Goal: Task Accomplishment & Management: Complete application form

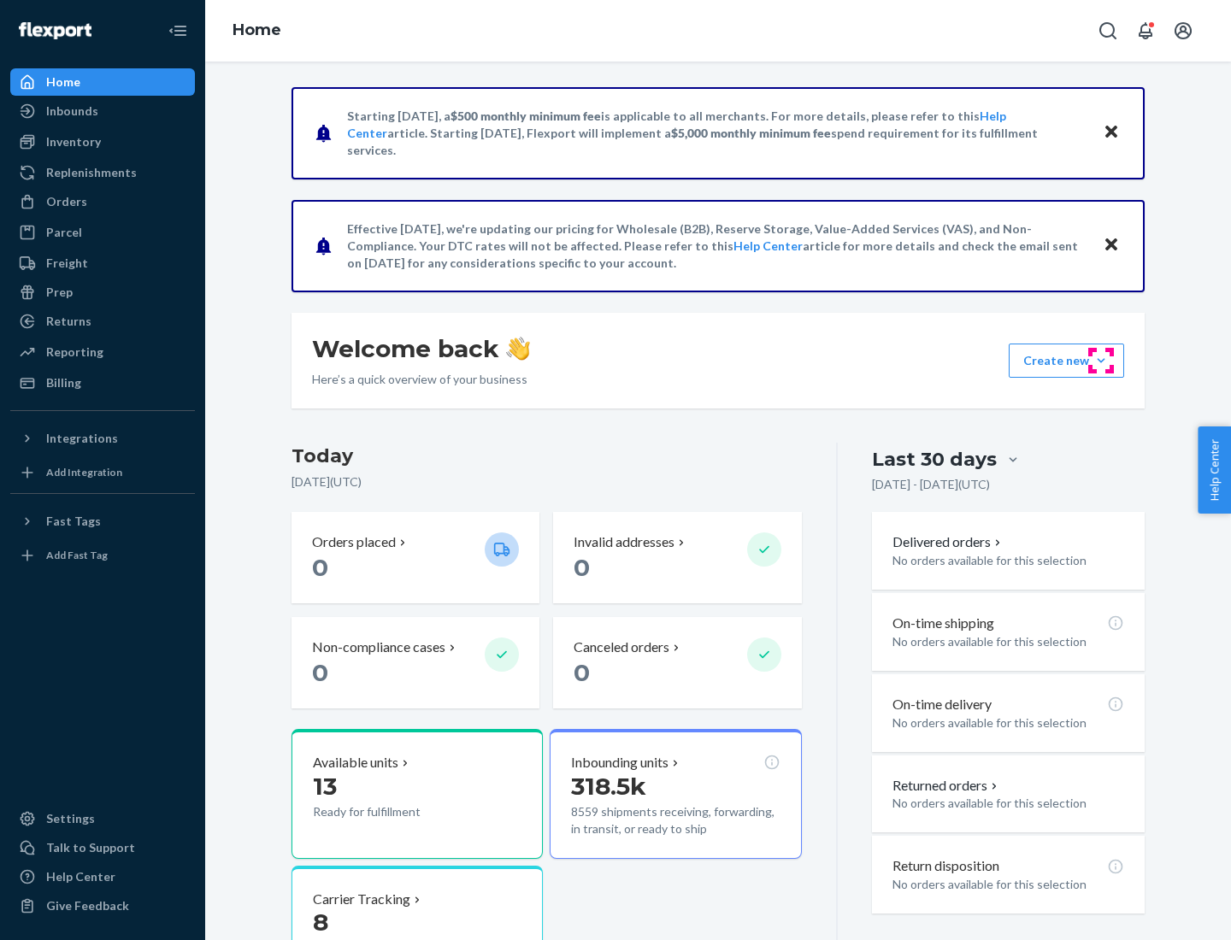
click at [1101, 361] on button "Create new Create new inbound Create new order Create new product" at bounding box center [1066, 361] width 115 height 34
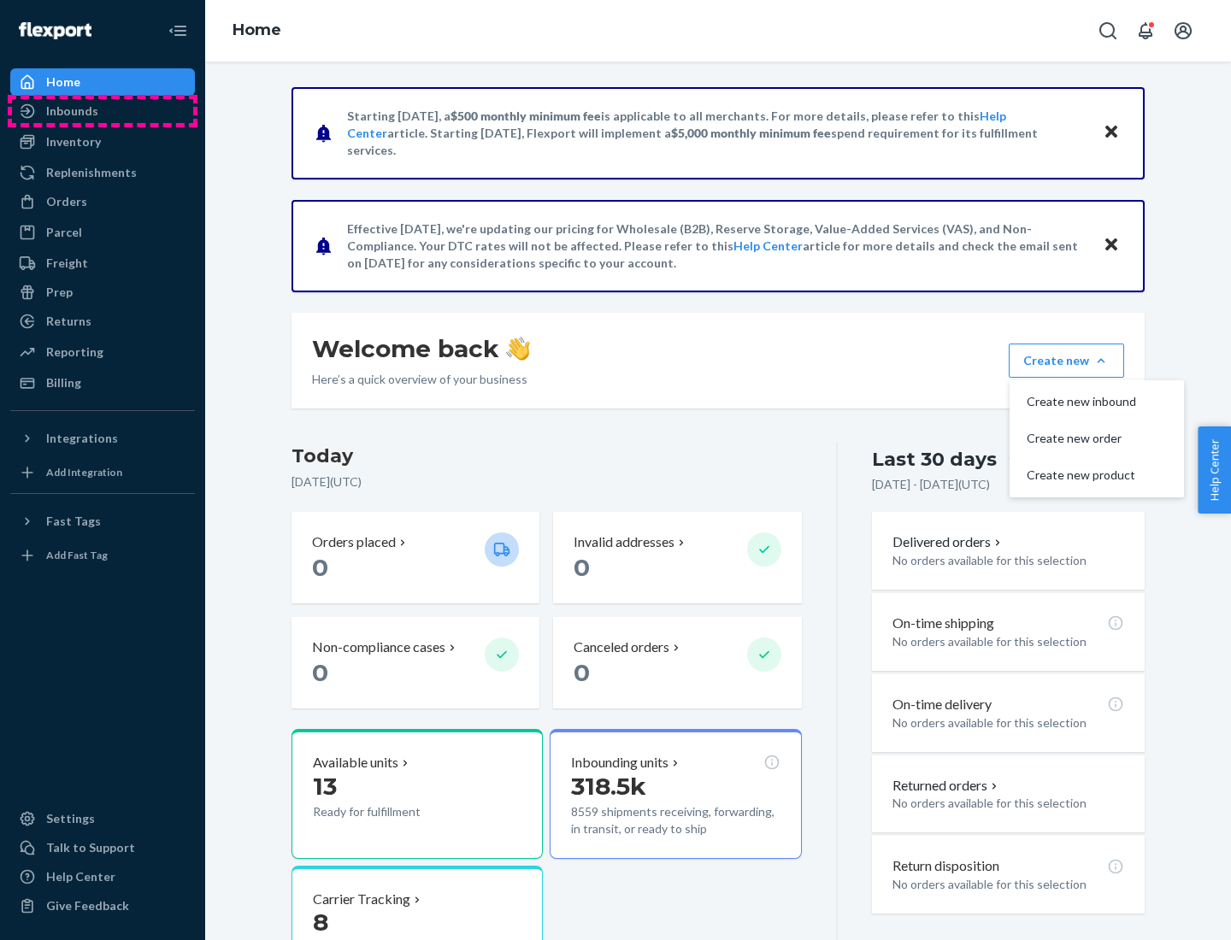
click at [103, 111] on div "Inbounds" at bounding box center [102, 111] width 181 height 24
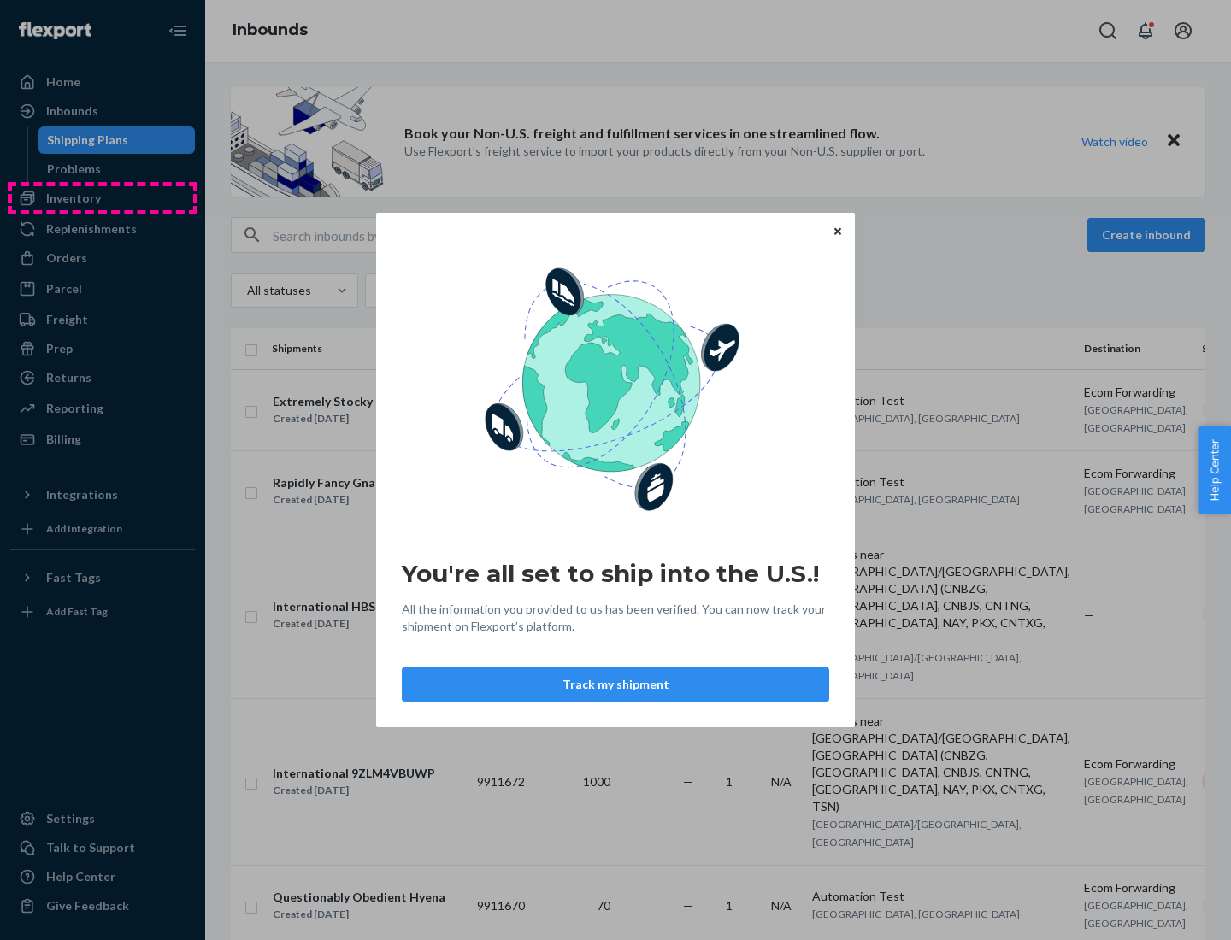
click at [103, 198] on div "You're all set to ship into the U.S.! All the information you provided to us ha…" at bounding box center [615, 470] width 1231 height 940
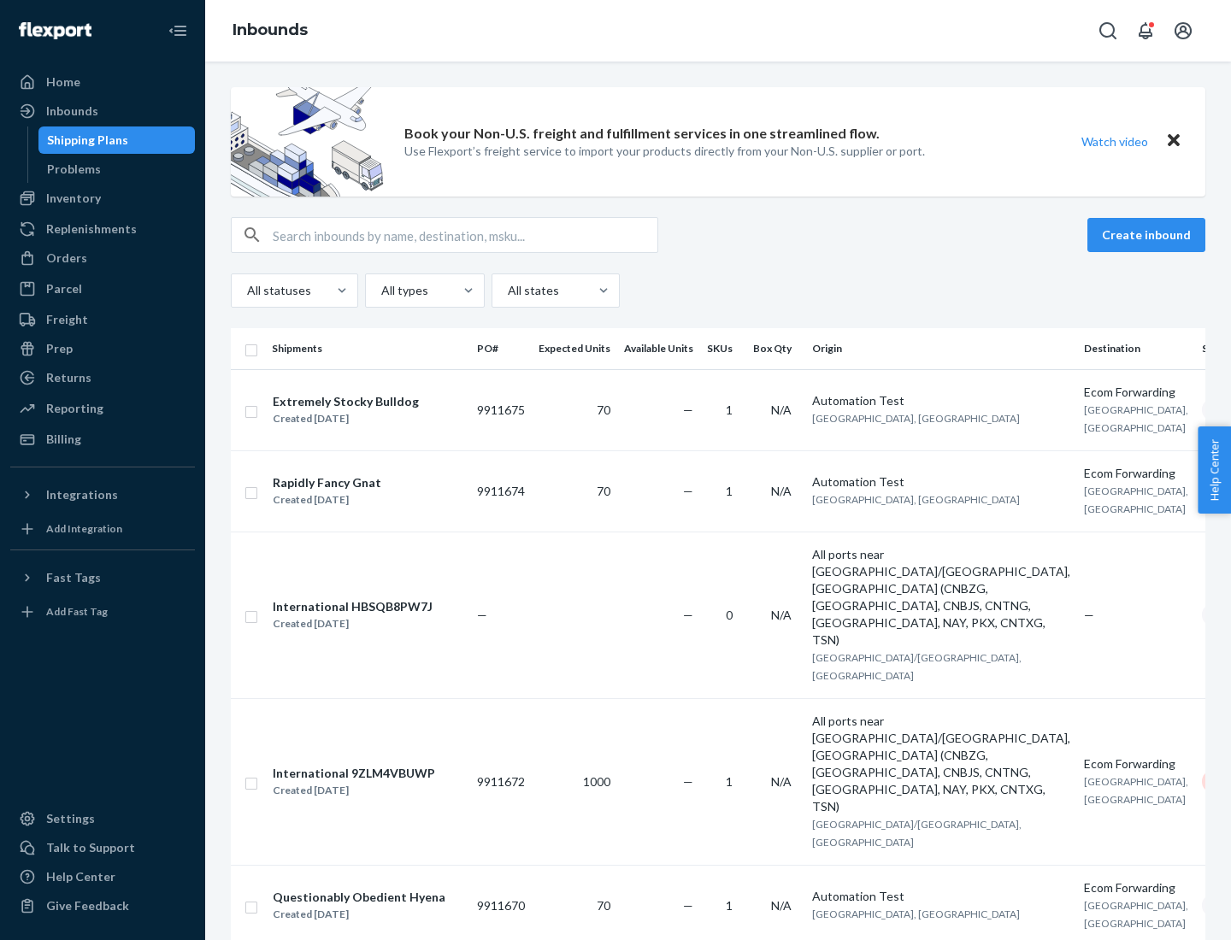
click at [718, 31] on div "Inbounds" at bounding box center [718, 31] width 1026 height 62
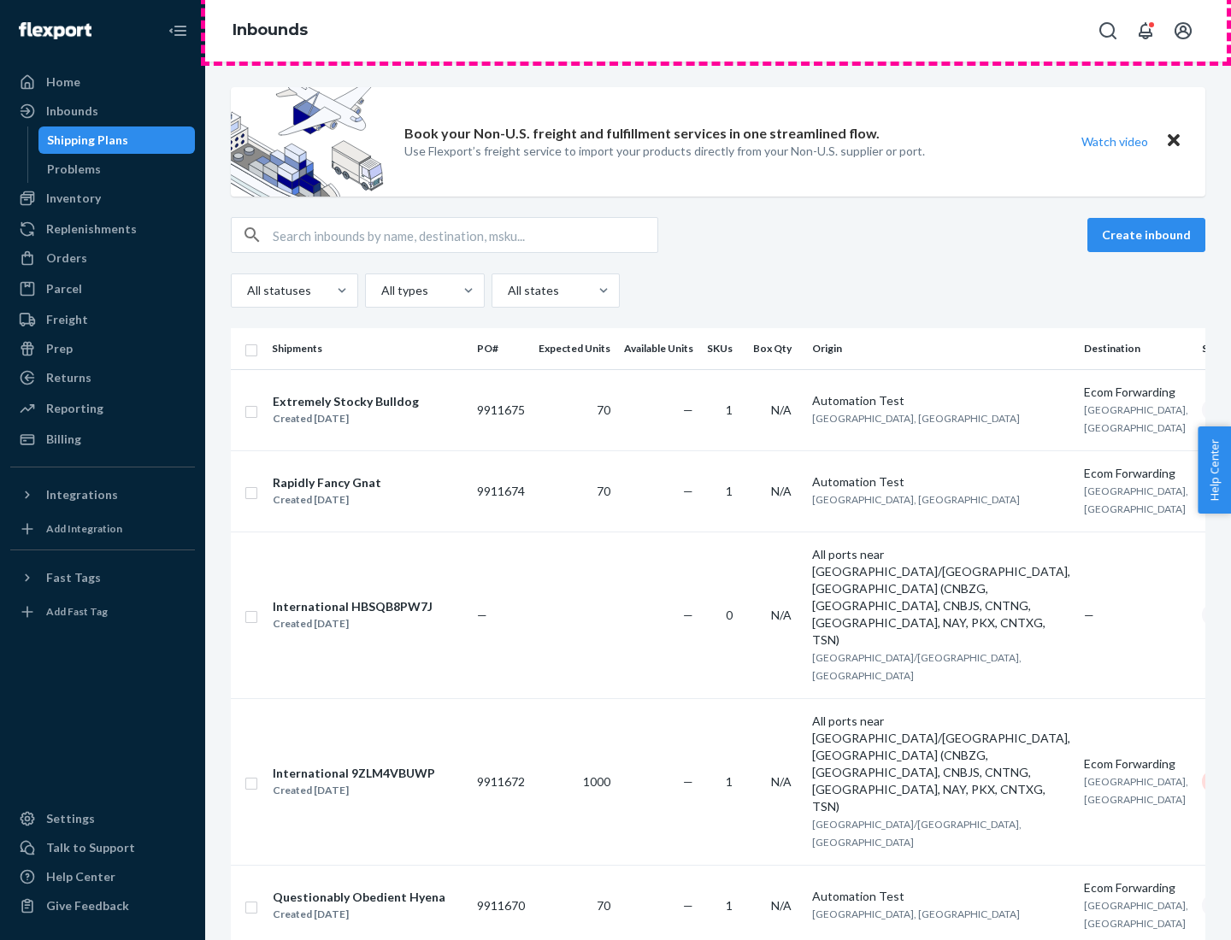
click at [718, 31] on div "Inbounds" at bounding box center [718, 31] width 1026 height 62
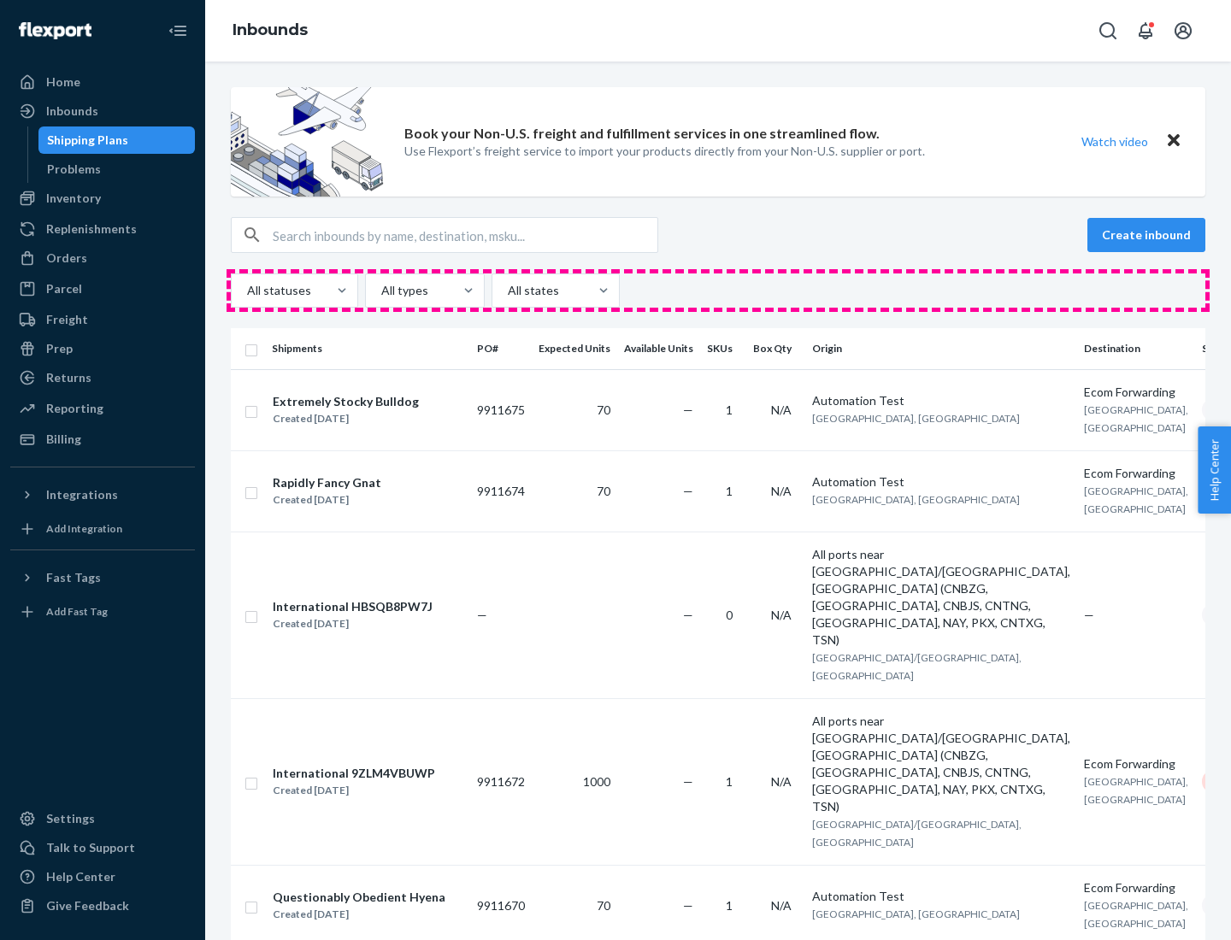
click at [718, 291] on div "All statuses All types All states" at bounding box center [718, 291] width 975 height 34
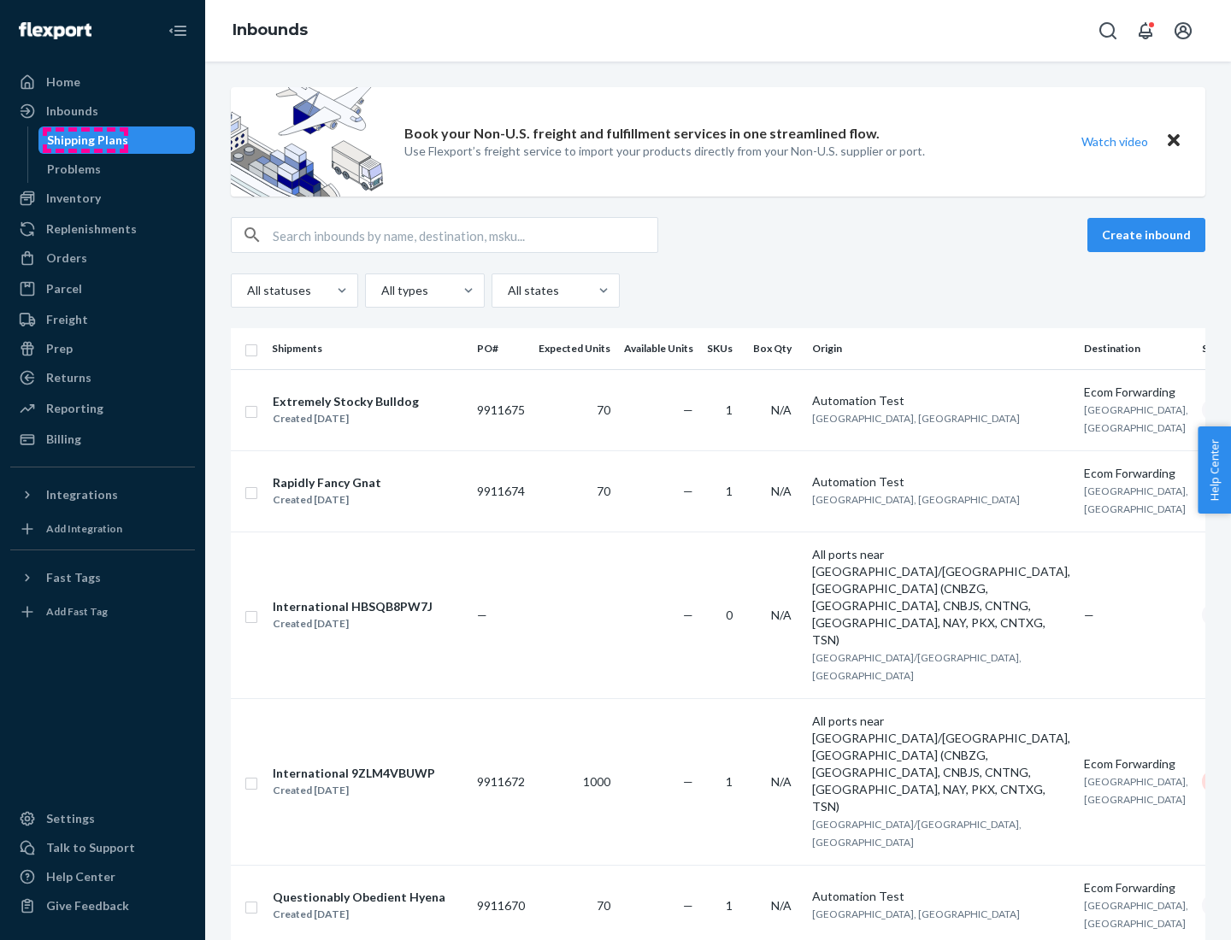
click at [85, 140] on div "Shipping Plans" at bounding box center [87, 140] width 81 height 17
click at [1149, 235] on button "Create inbound" at bounding box center [1147, 235] width 118 height 34
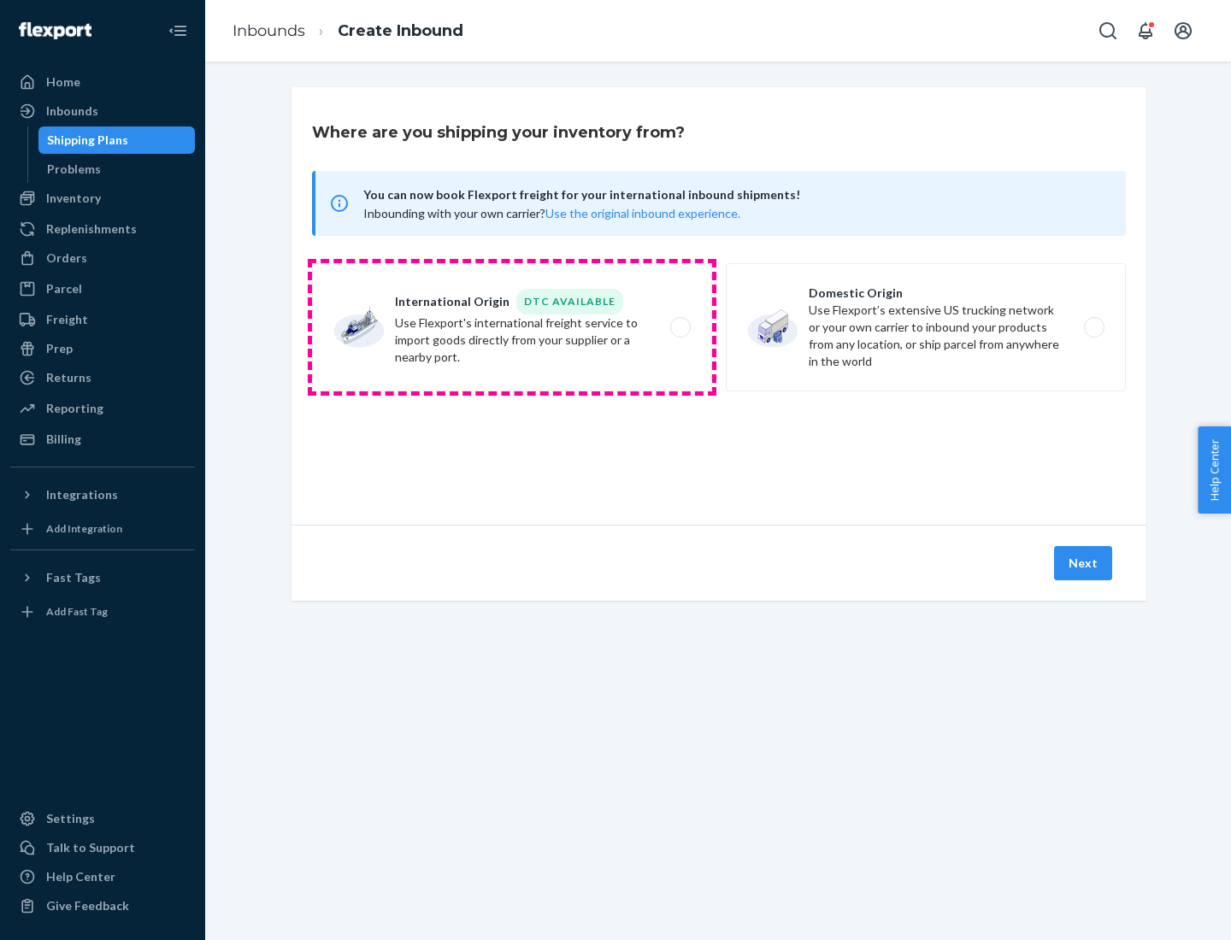
click at [512, 327] on label "International Origin DTC Available Use Flexport's international freight service…" at bounding box center [512, 327] width 400 height 128
click at [680, 327] on input "International Origin DTC Available Use Flexport's international freight service…" at bounding box center [685, 327] width 11 height 11
radio input "true"
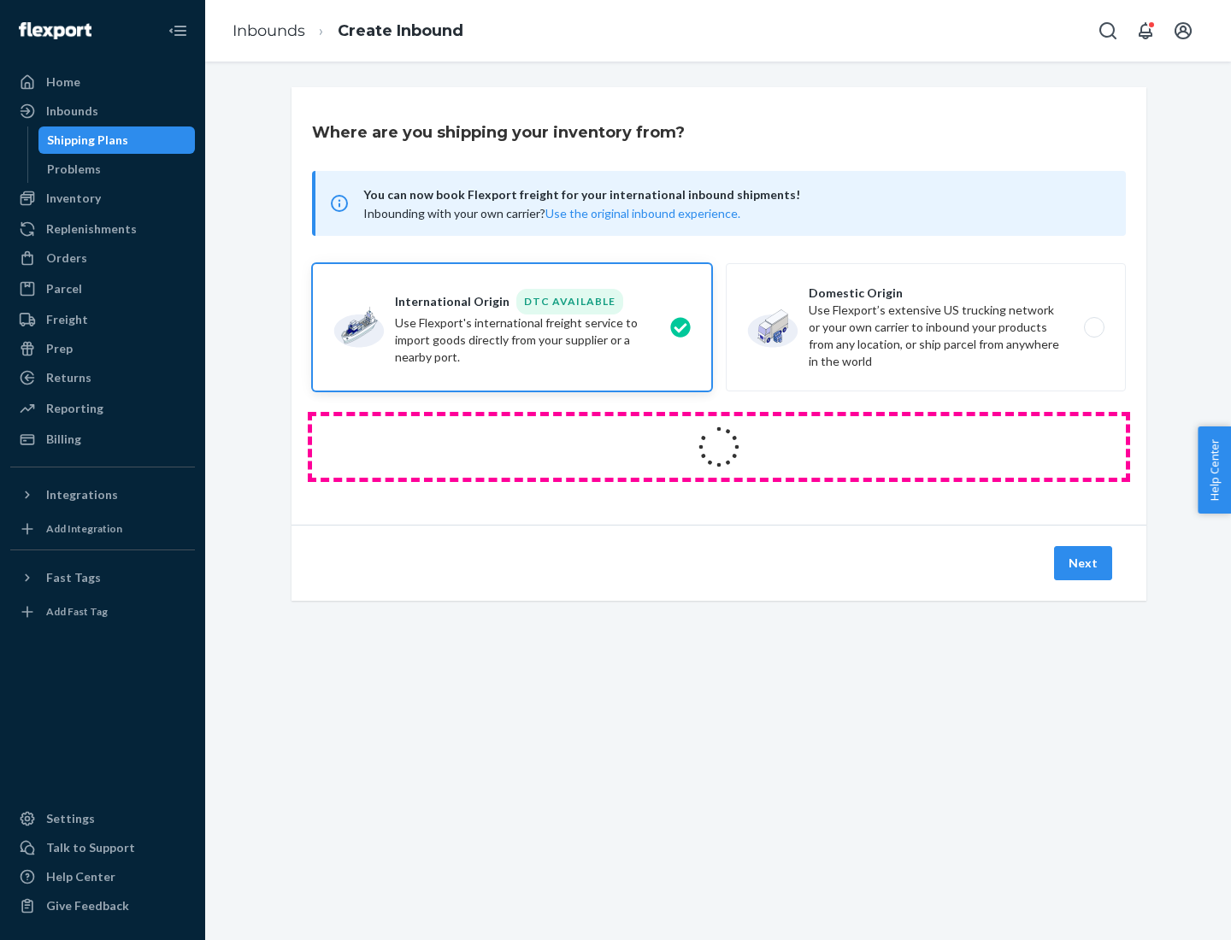
click at [719, 447] on icon at bounding box center [719, 447] width 50 height 50
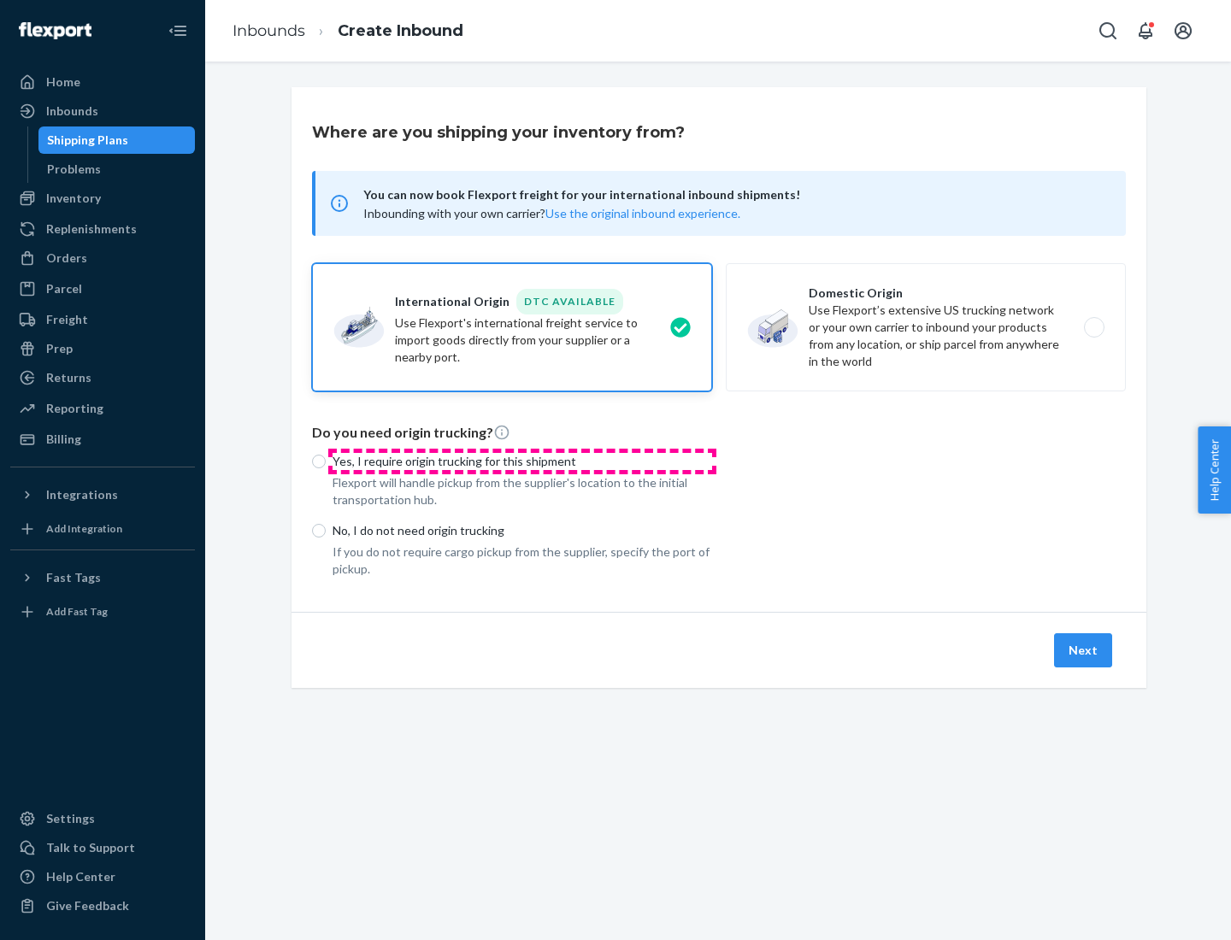
click at [522, 461] on p "Yes, I require origin trucking for this shipment" at bounding box center [523, 461] width 380 height 17
click at [326, 461] on input "Yes, I require origin trucking for this shipment" at bounding box center [319, 462] width 14 height 14
radio input "true"
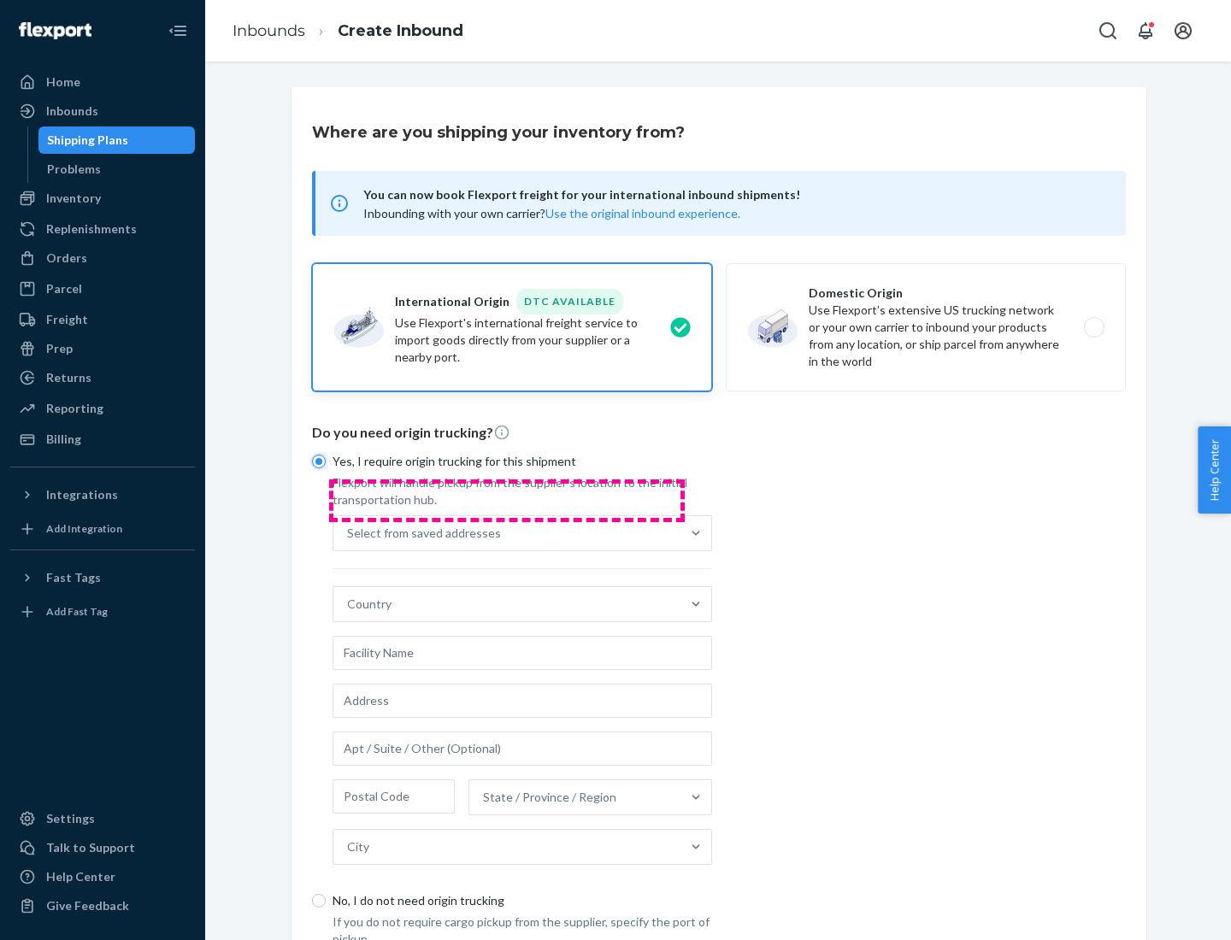
scroll to position [32, 0]
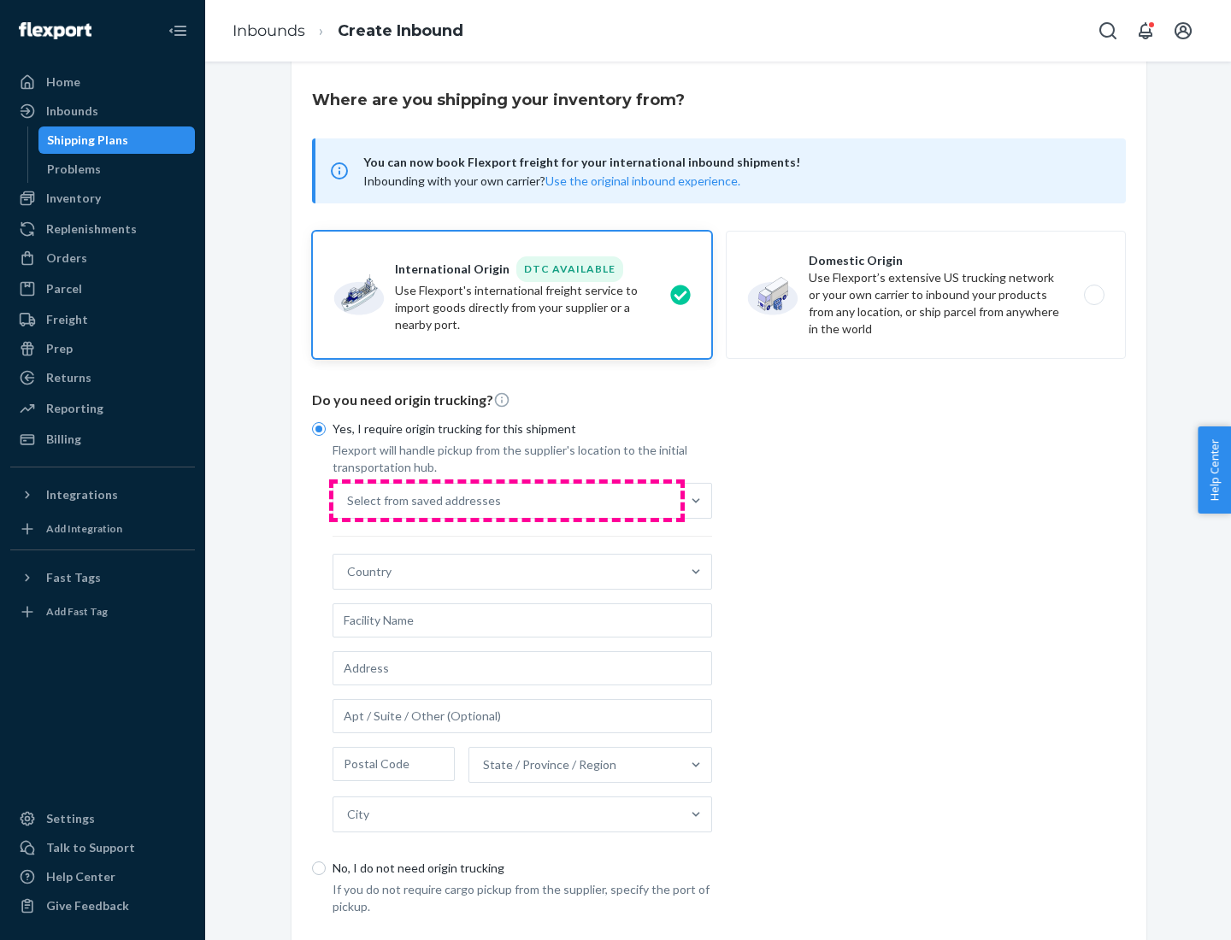
click at [507, 500] on div "Select from saved addresses" at bounding box center [506, 501] width 347 height 34
click at [349, 500] on input "Select from saved addresses" at bounding box center [348, 500] width 2 height 17
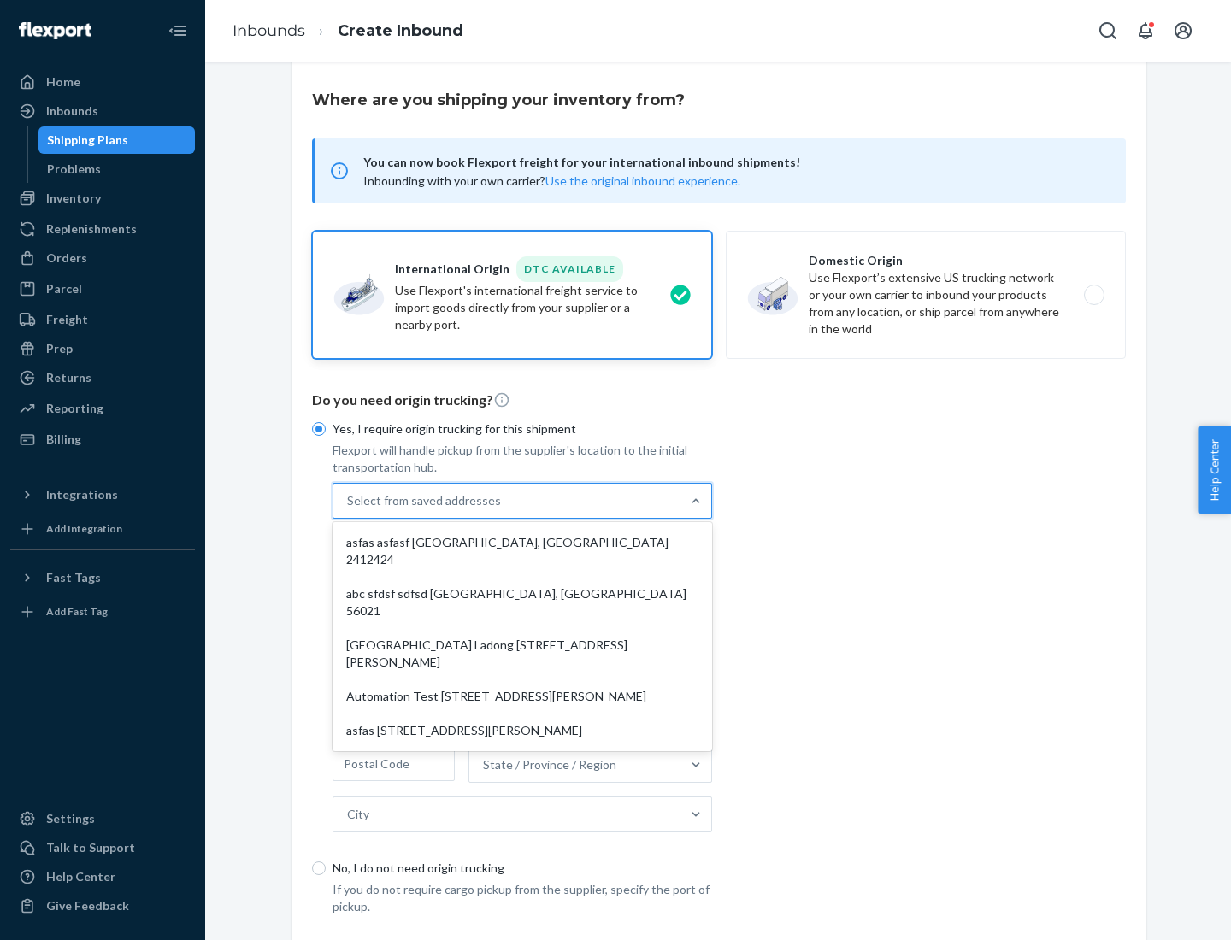
scroll to position [74, 0]
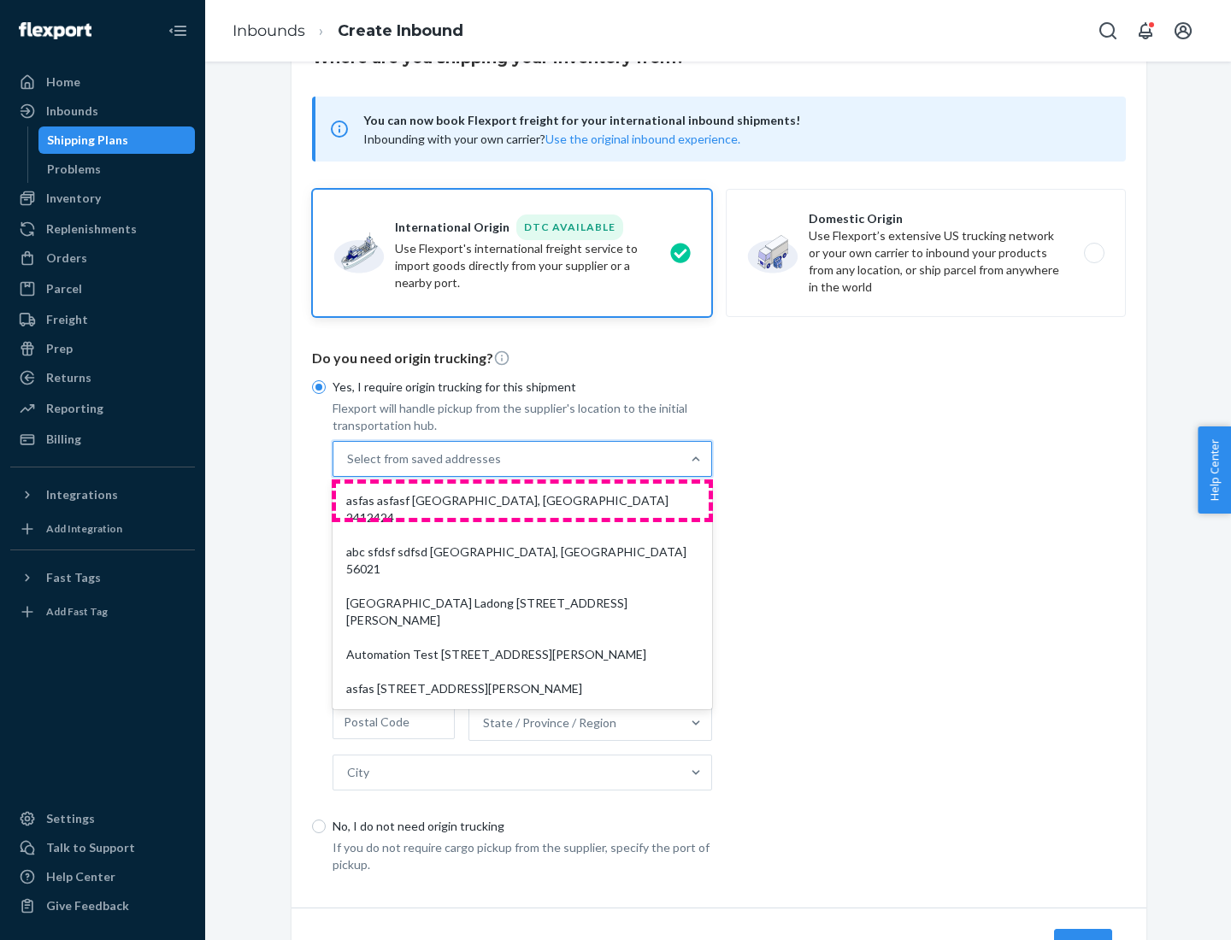
click at [522, 500] on div "asfas asfasf [GEOGRAPHIC_DATA], [GEOGRAPHIC_DATA] 2412424" at bounding box center [522, 509] width 373 height 51
click at [349, 468] on input "option asfas asfasf [GEOGRAPHIC_DATA], [GEOGRAPHIC_DATA] 2412424 focused, 1 of …" at bounding box center [348, 459] width 2 height 17
type input "asfas"
type input "asfasf"
type input "2412424"
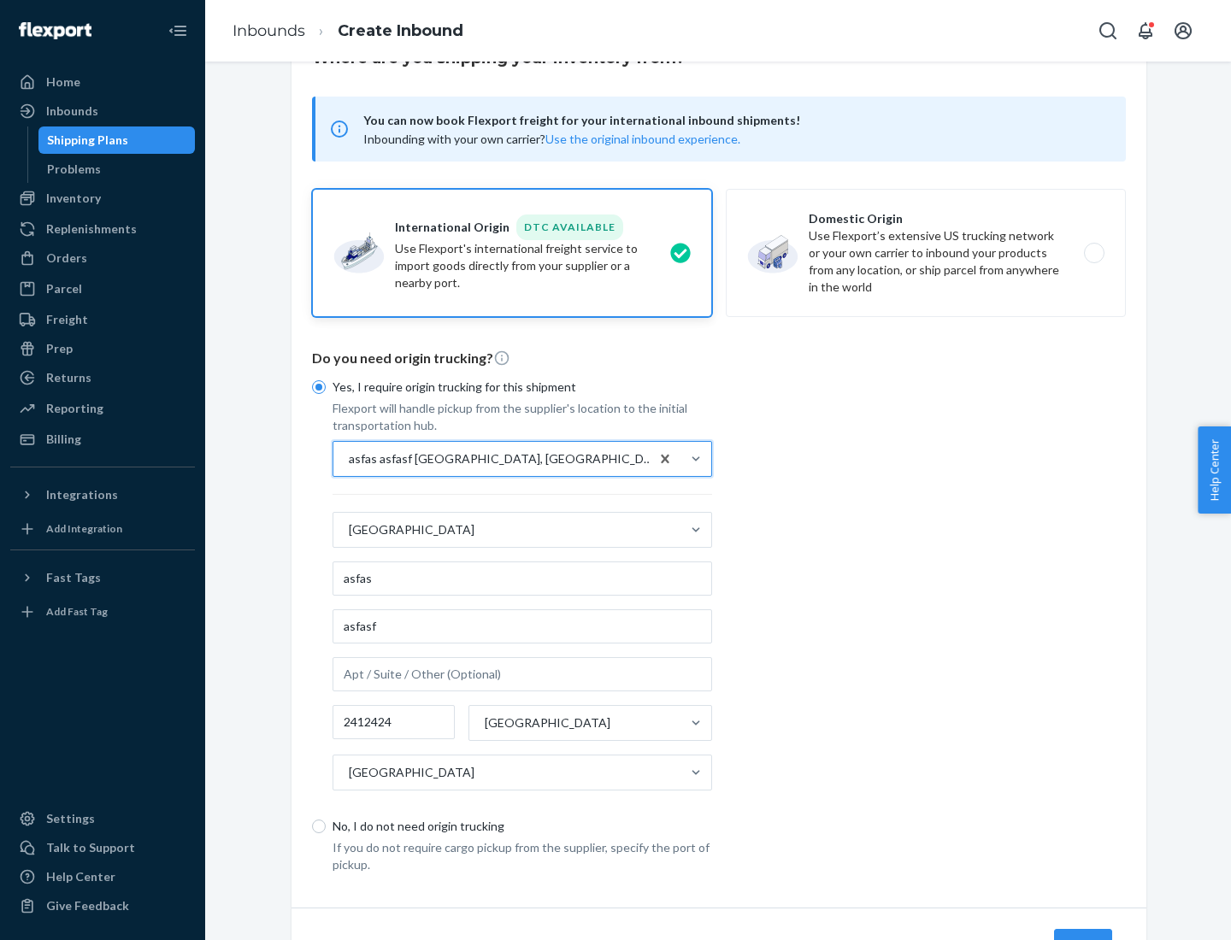
scroll to position [159, 0]
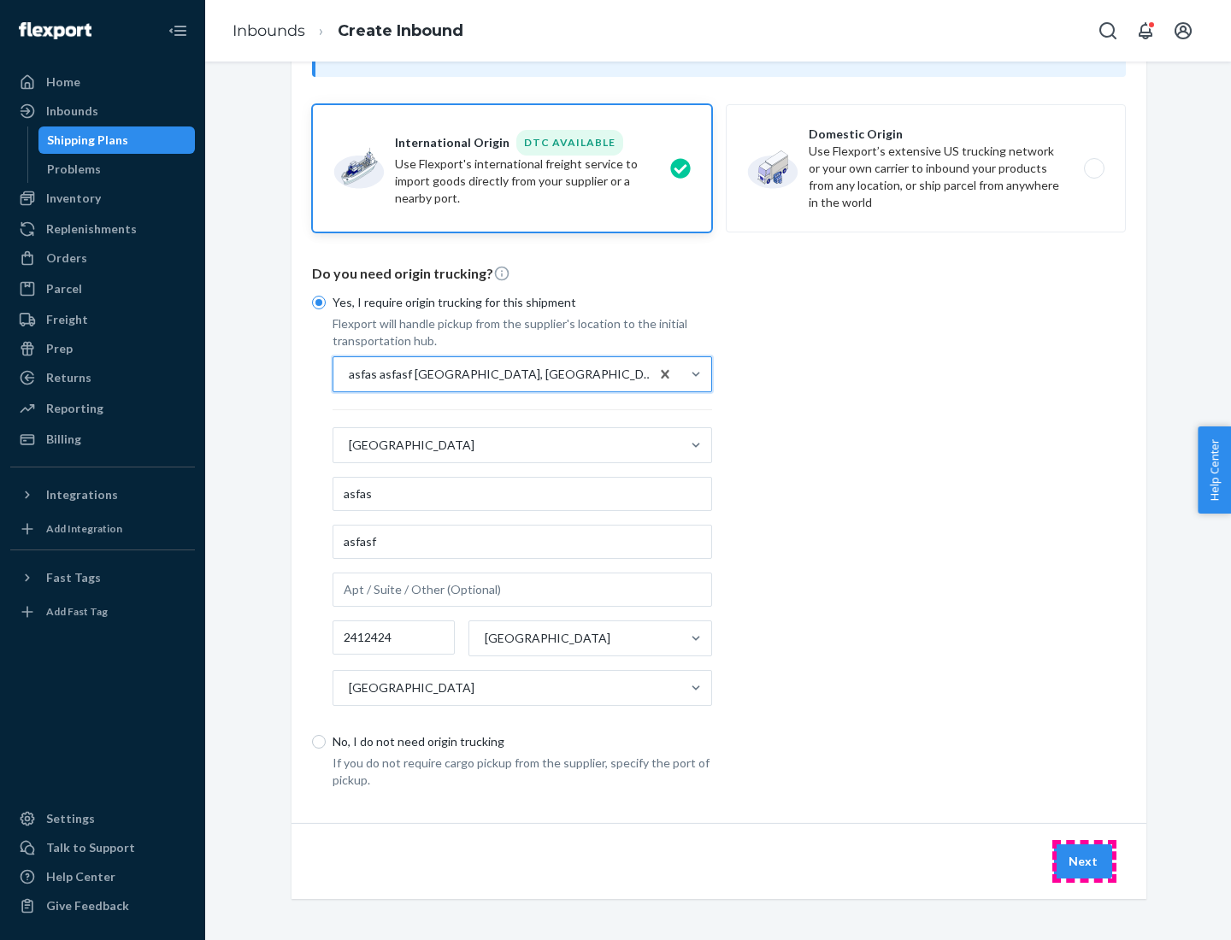
click at [1084, 861] on button "Next" at bounding box center [1083, 862] width 58 height 34
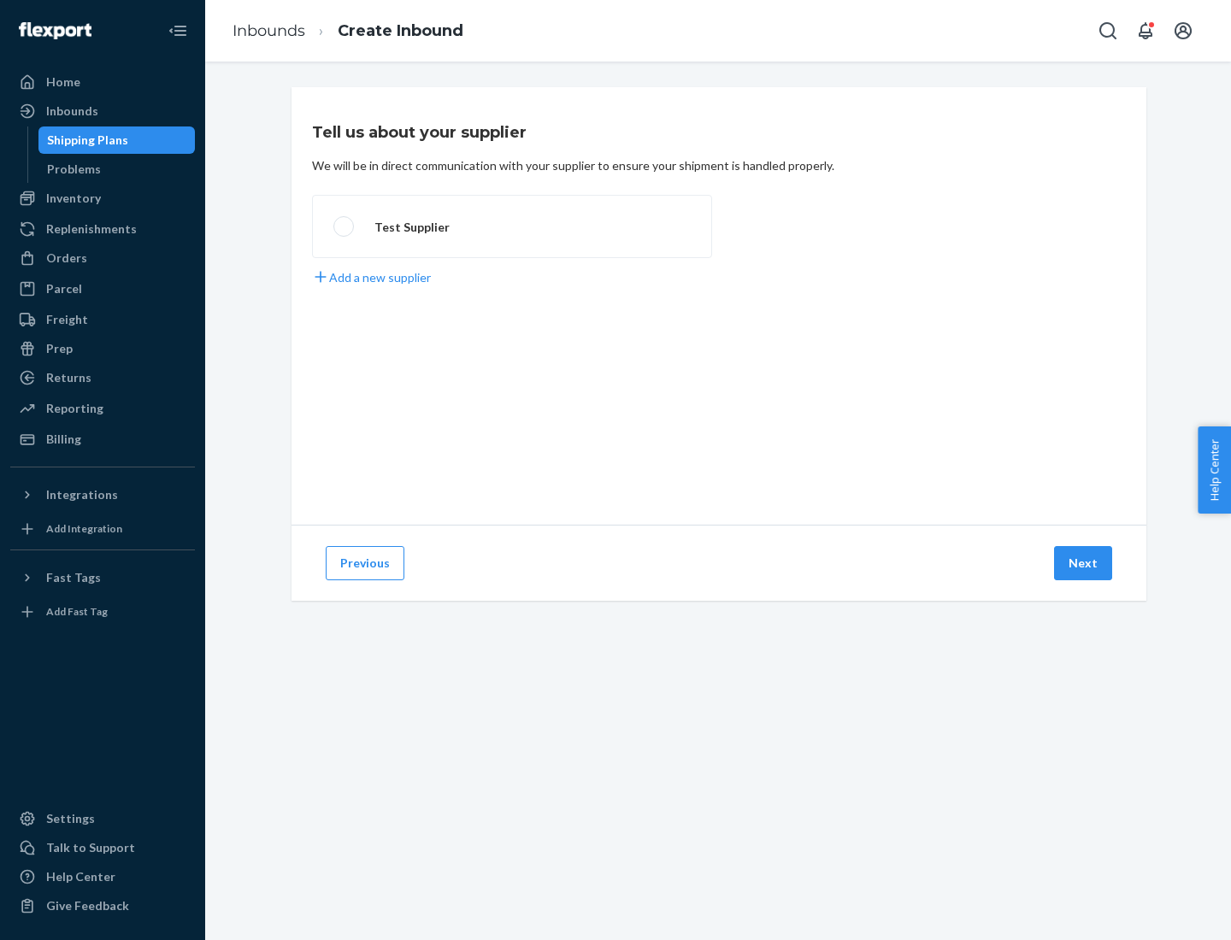
click at [512, 227] on label "Test Supplier" at bounding box center [512, 226] width 400 height 63
click at [345, 227] on input "Test Supplier" at bounding box center [338, 226] width 11 height 11
radio input "true"
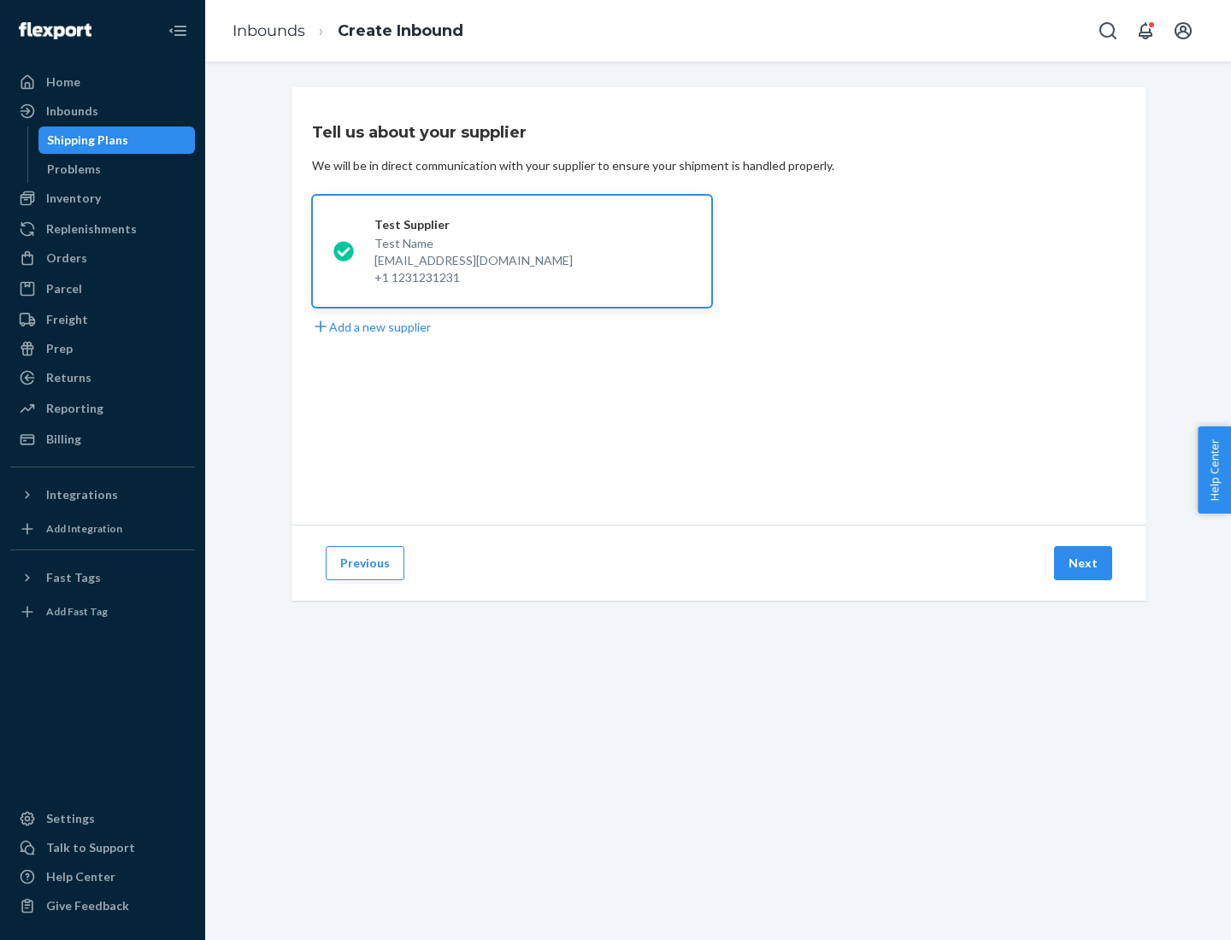
click at [1084, 563] on button "Next" at bounding box center [1083, 563] width 58 height 34
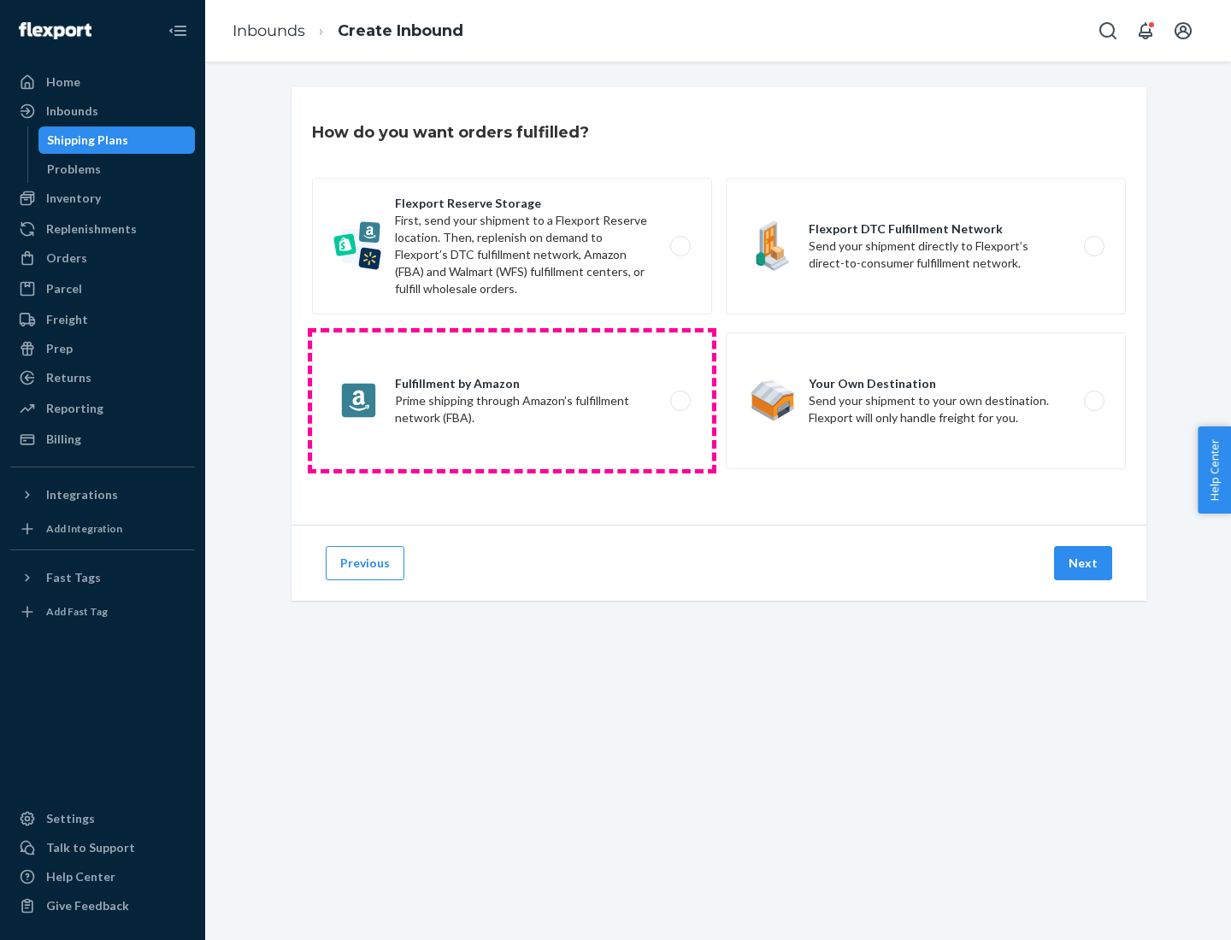
click at [512, 401] on label "Fulfillment by Amazon Prime shipping through Amazon’s fulfillment network (FBA)." at bounding box center [512, 401] width 400 height 137
click at [680, 401] on input "Fulfillment by Amazon Prime shipping through Amazon’s fulfillment network (FBA)." at bounding box center [685, 401] width 11 height 11
radio input "true"
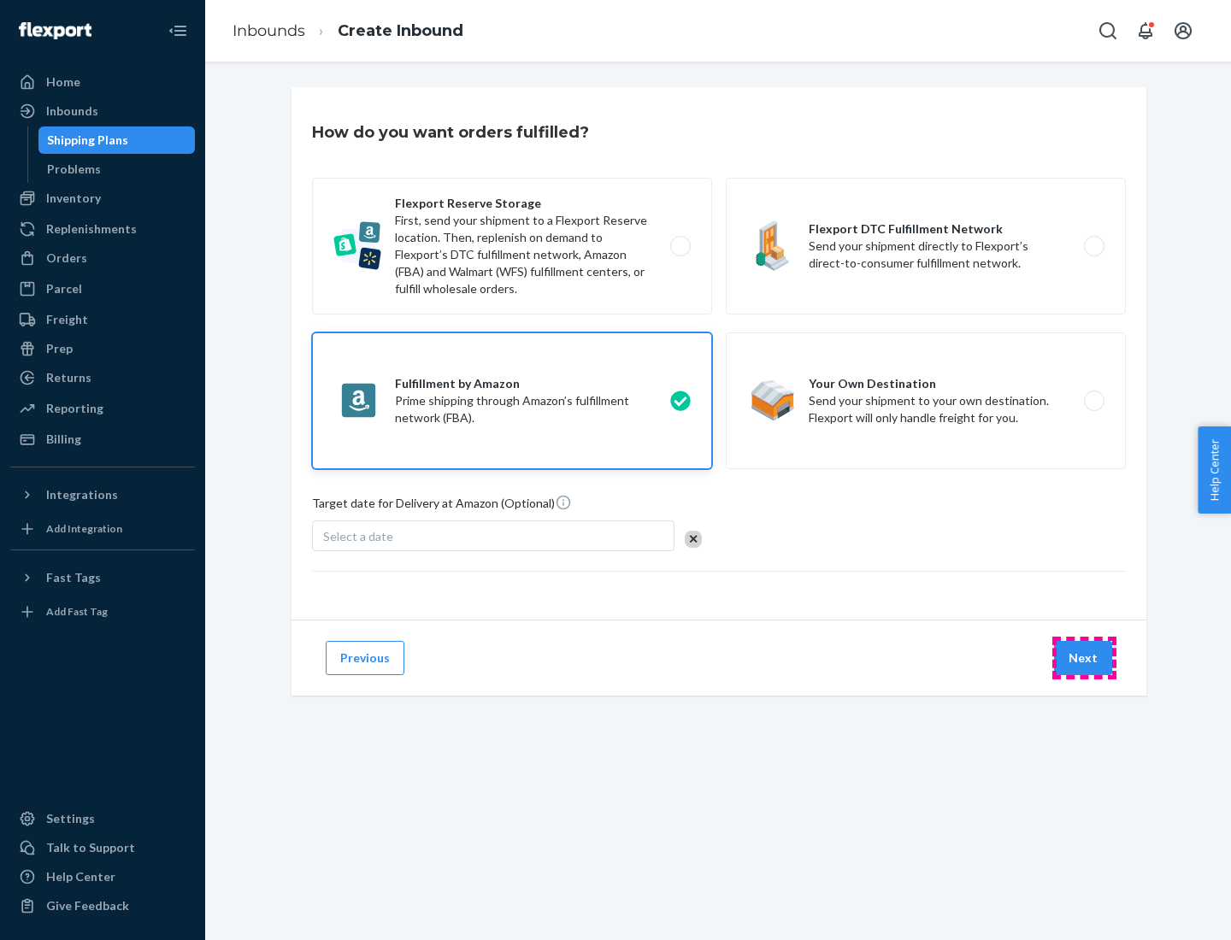
click at [1084, 658] on button "Next" at bounding box center [1083, 658] width 58 height 34
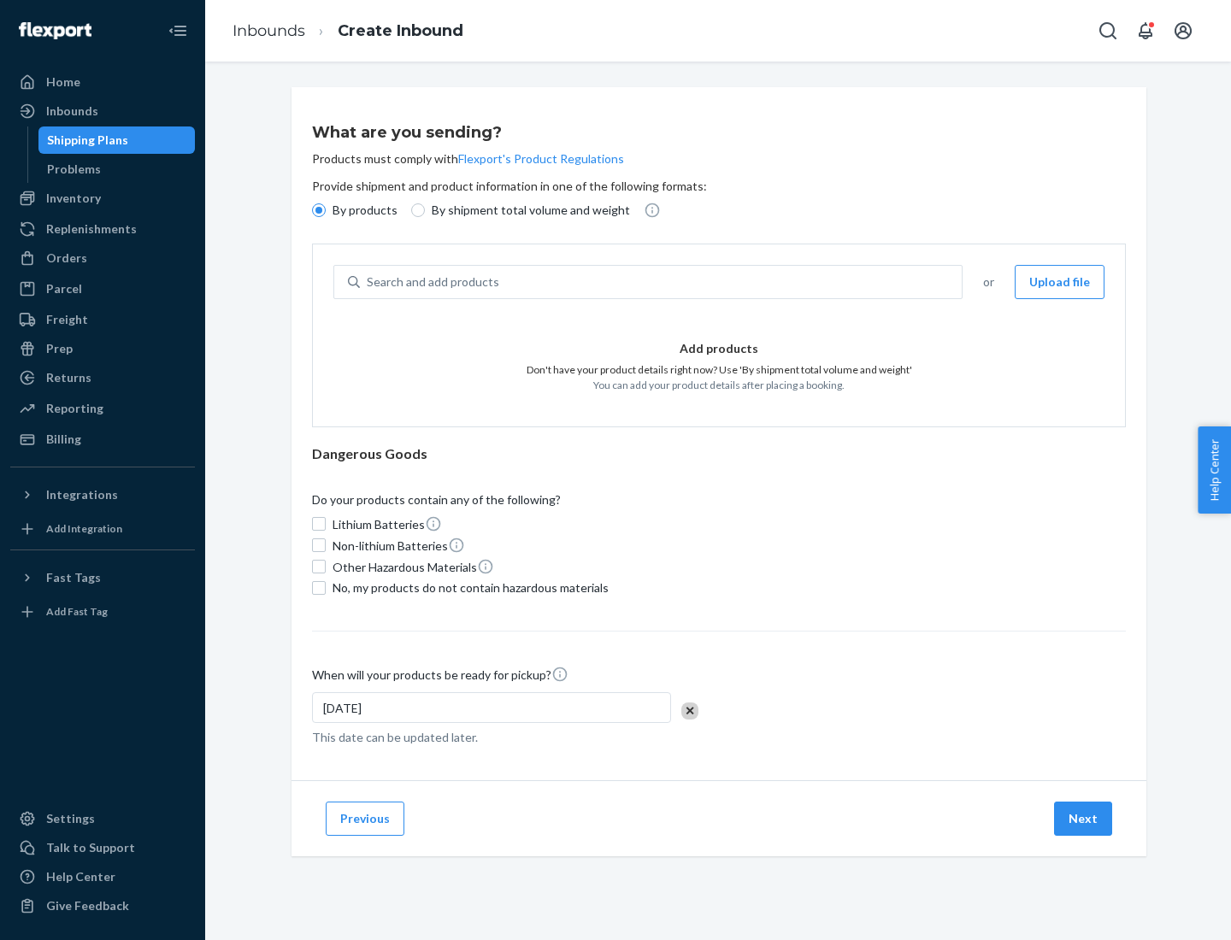
click at [526, 210] on p "By shipment total volume and weight" at bounding box center [531, 210] width 198 height 17
click at [425, 210] on input "By shipment total volume and weight" at bounding box center [418, 210] width 14 height 14
radio input "true"
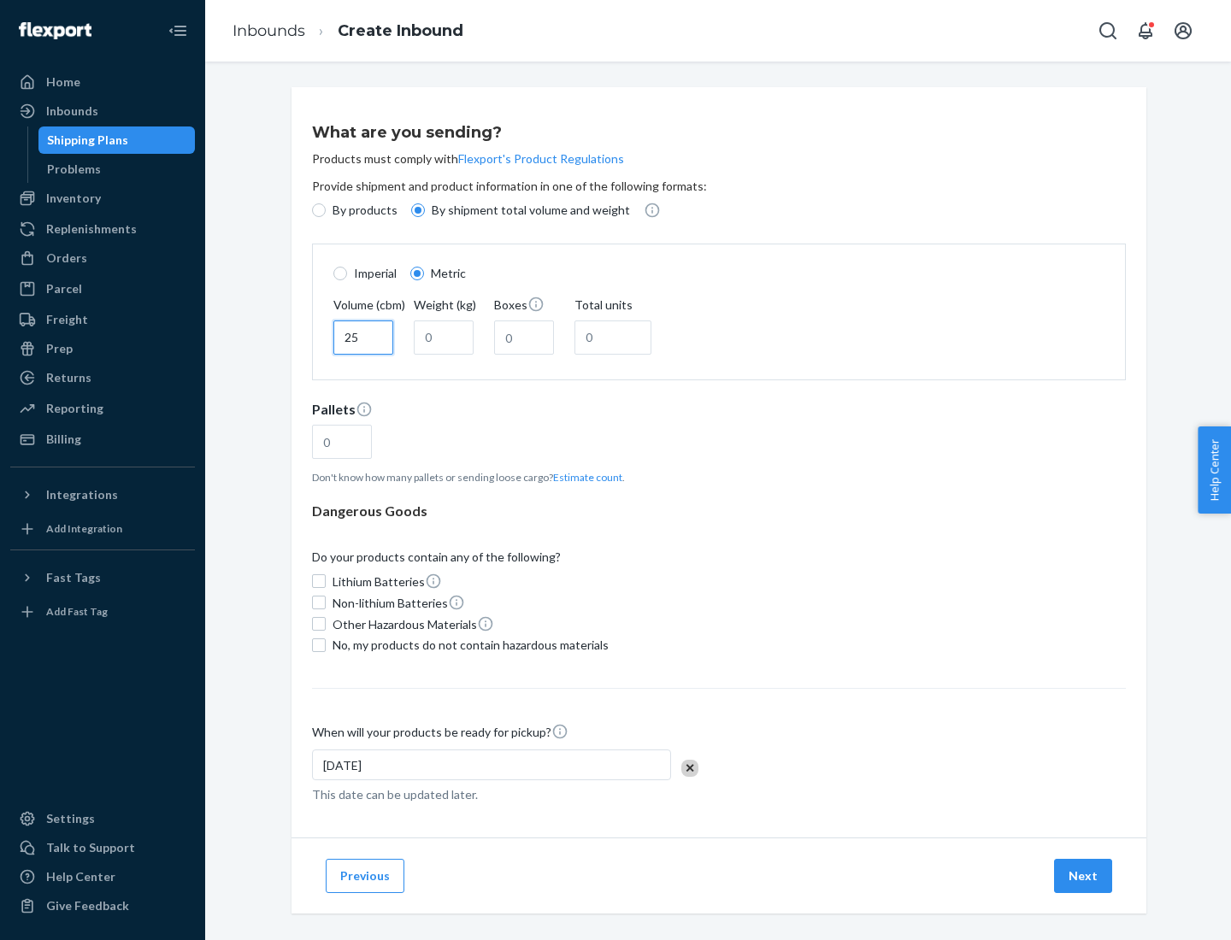
type input "25"
type input "100"
type input "50"
type input "500"
click at [584, 477] on button "Estimate count" at bounding box center [587, 477] width 69 height 15
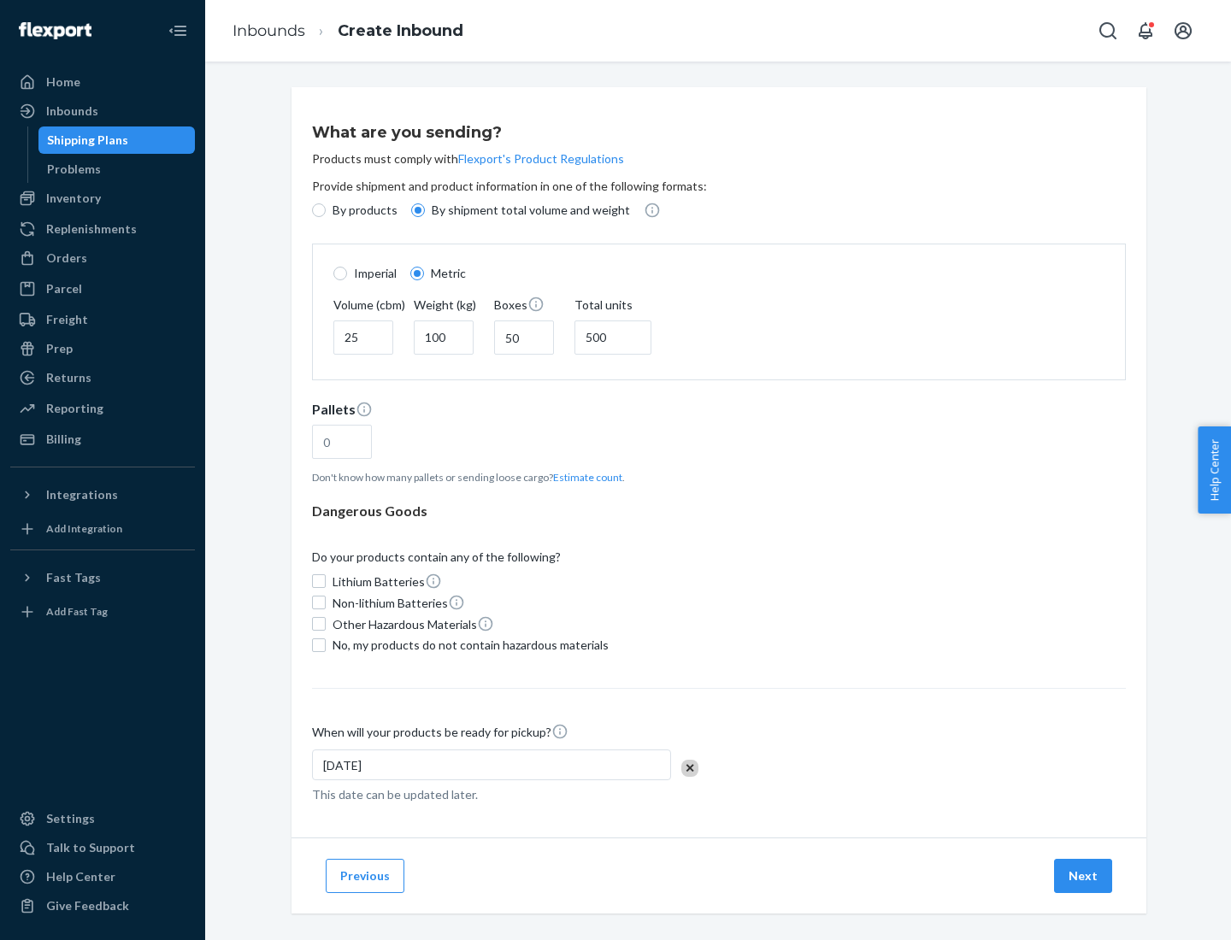
type input "16"
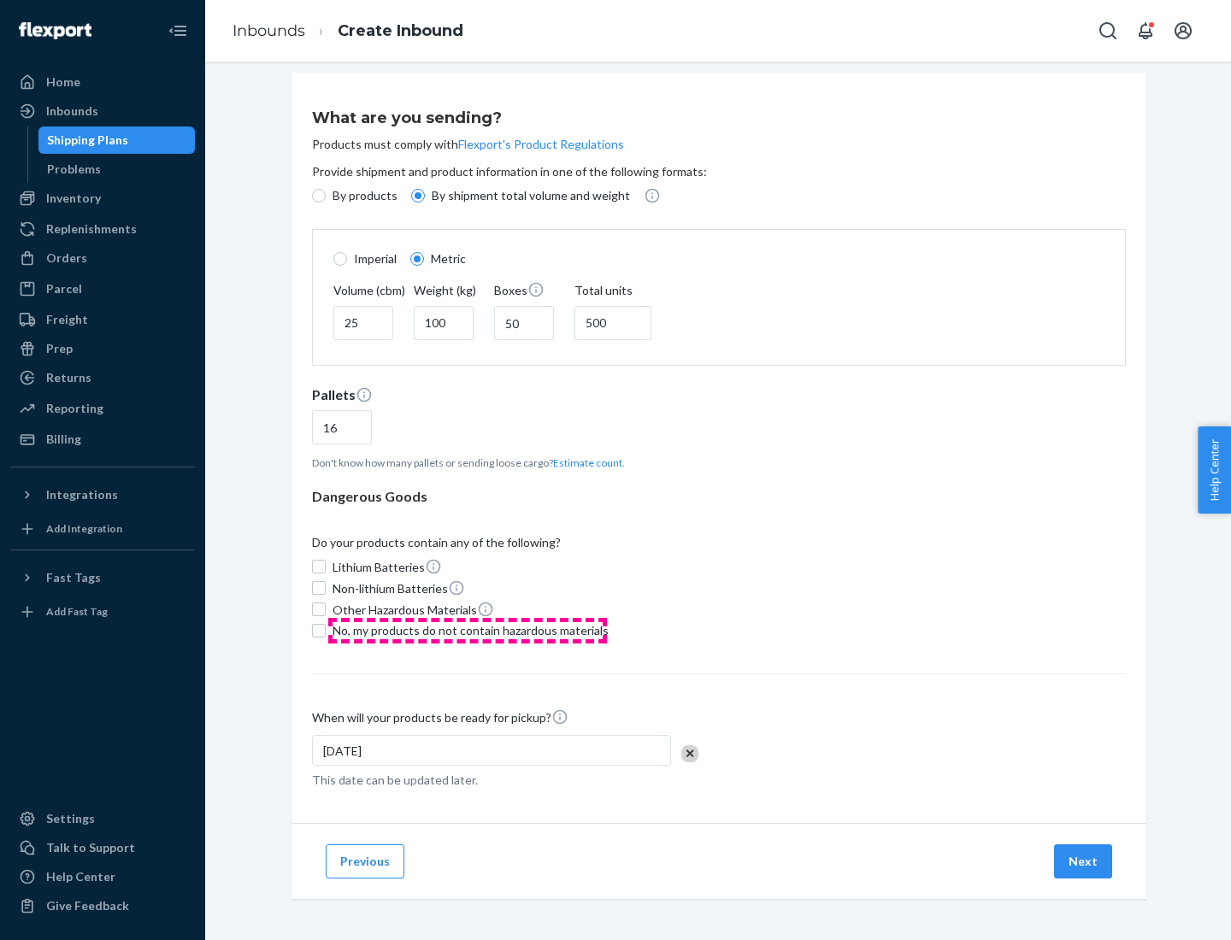
click at [468, 630] on span "No, my products do not contain hazardous materials" at bounding box center [471, 630] width 276 height 17
click at [326, 630] on input "No, my products do not contain hazardous materials" at bounding box center [319, 631] width 14 height 14
checkbox input "true"
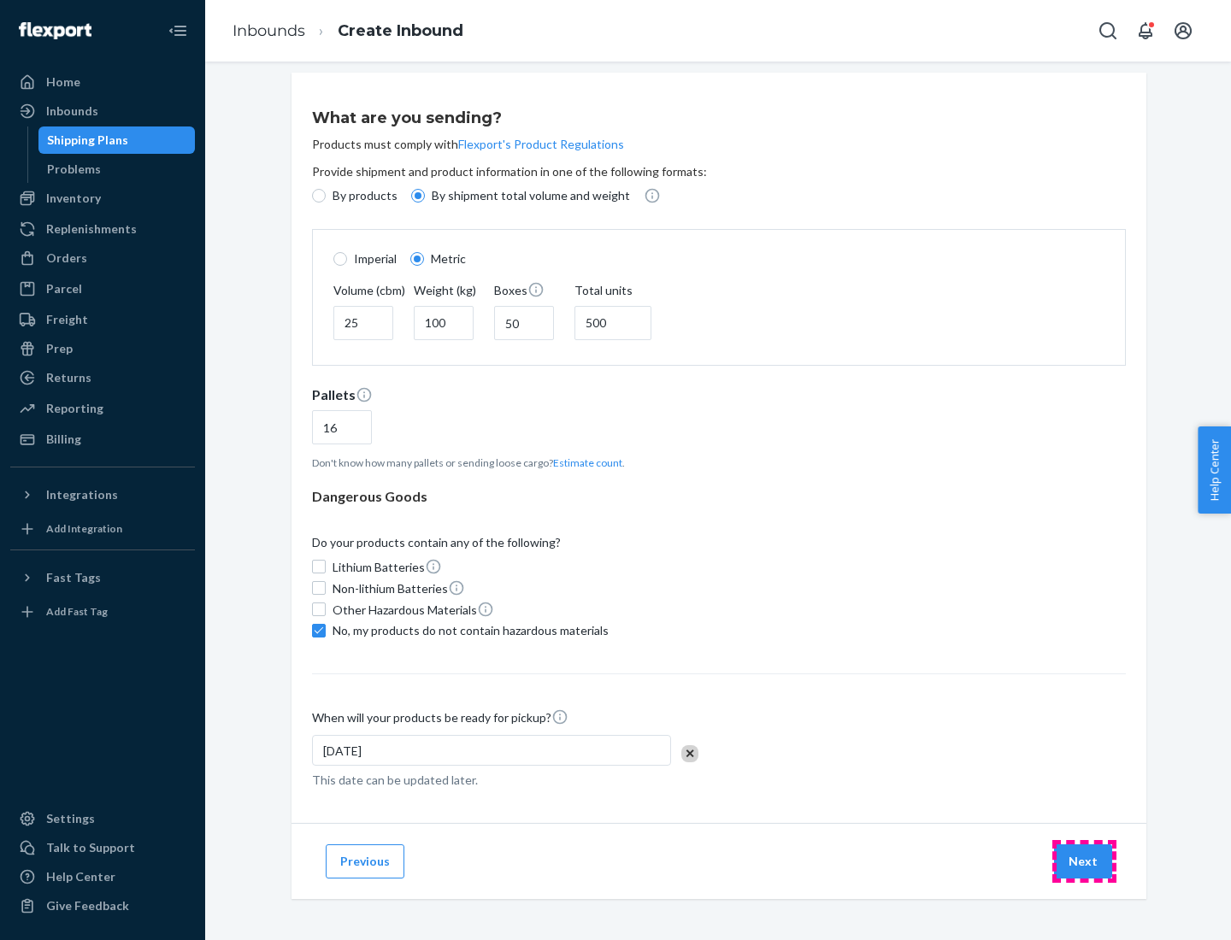
click at [1084, 861] on button "Next" at bounding box center [1083, 862] width 58 height 34
